Goal: Task Accomplishment & Management: Manage account settings

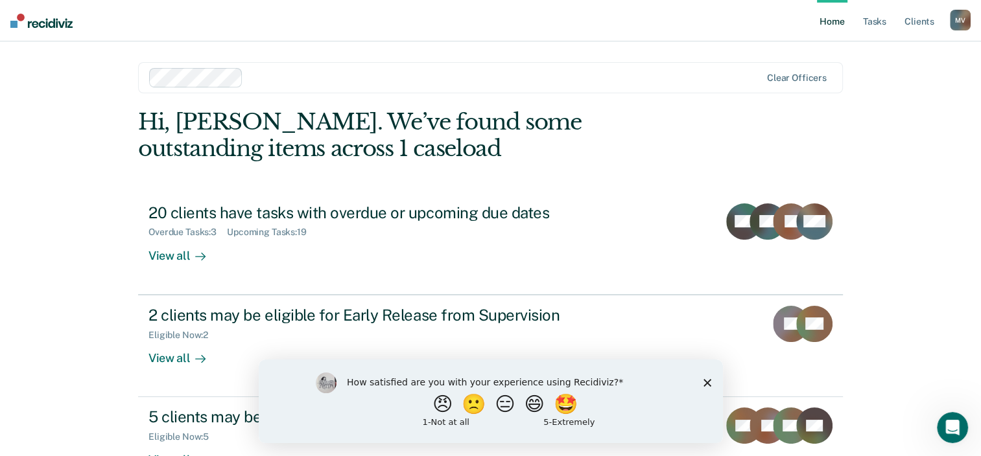
click at [759, 23] on div "M V" at bounding box center [960, 20] width 21 height 21
click at [78, 252] on div "Home Tasks Client s [PERSON_NAME] M V Profile How it works Log Out Clear office…" at bounding box center [490, 228] width 981 height 456
click at [759, 23] on div "M V" at bounding box center [960, 20] width 21 height 21
click at [707, 384] on icon "Close survey" at bounding box center [707, 383] width 8 height 8
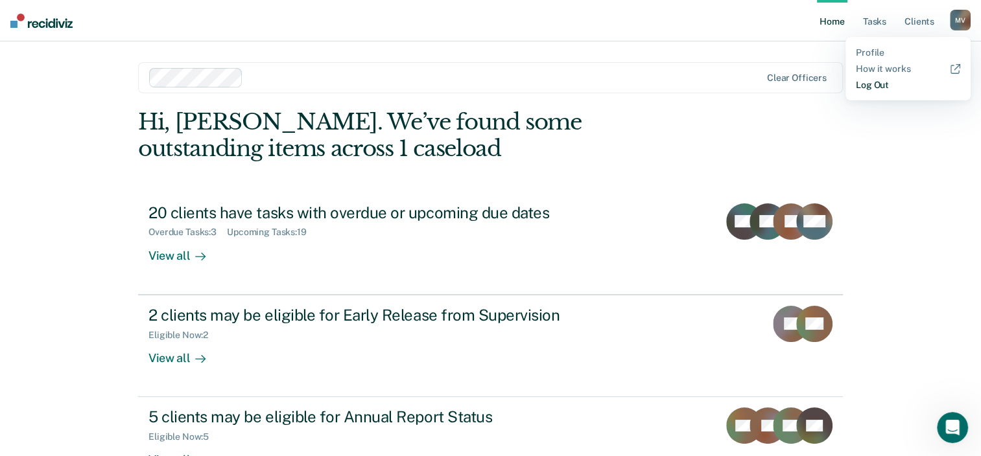
click at [759, 88] on link "Log Out" at bounding box center [908, 85] width 104 height 11
